Goal: Transaction & Acquisition: Subscribe to service/newsletter

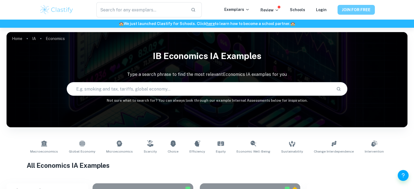
click at [346, 12] on button "JOIN FOR FREE" at bounding box center [355, 10] width 37 height 10
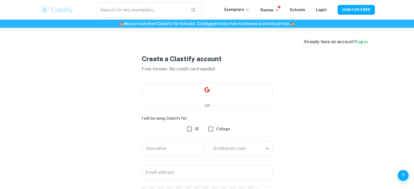
click at [195, 82] on div "Create a Clastify account Free forever. No credit card needed. OR I will be usi…" at bounding box center [207, 149] width 131 height 243
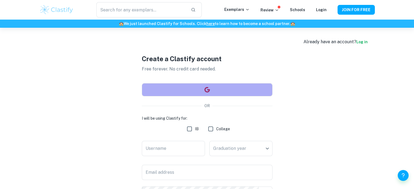
click at [187, 89] on button "button" at bounding box center [207, 89] width 131 height 13
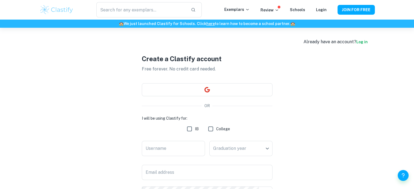
click at [191, 131] on input "IB" at bounding box center [189, 129] width 11 height 11
checkbox input "true"
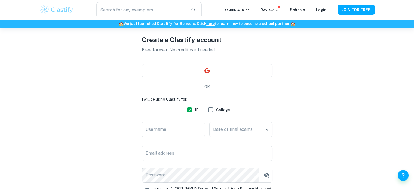
scroll to position [12, 0]
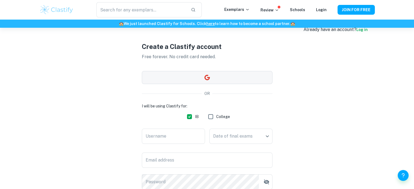
click at [174, 76] on button "button" at bounding box center [207, 77] width 131 height 13
